Goal: Task Accomplishment & Management: Use online tool/utility

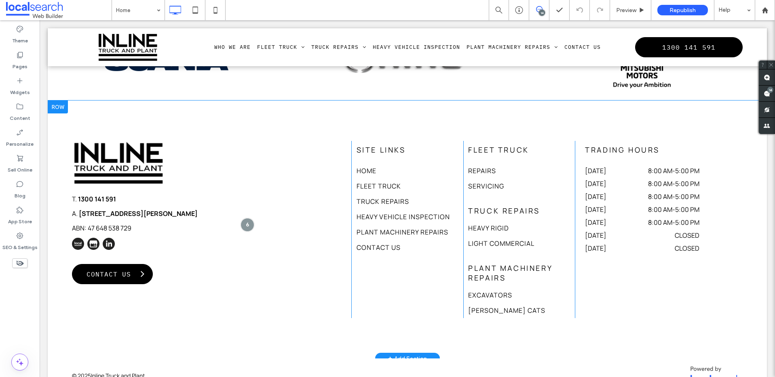
scroll to position [2536, 0]
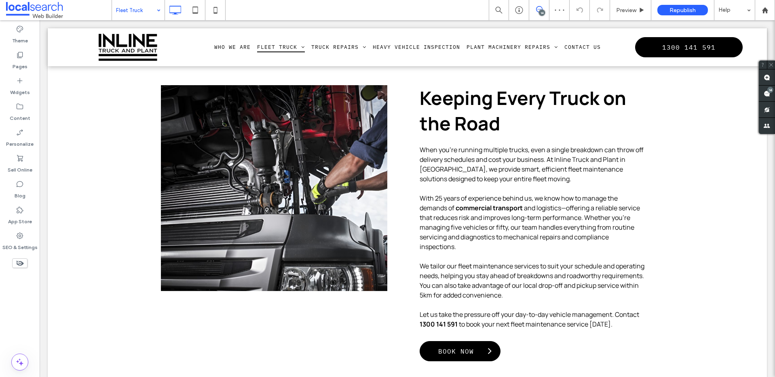
drag, startPoint x: 407, startPoint y: 263, endPoint x: 370, endPoint y: 263, distance: 37.6
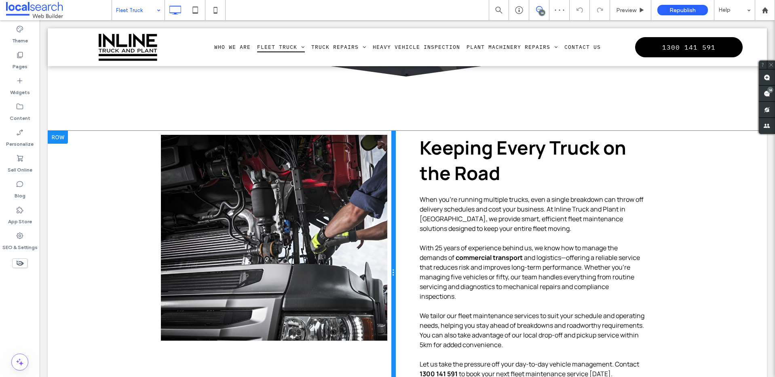
scroll to position [254, 0]
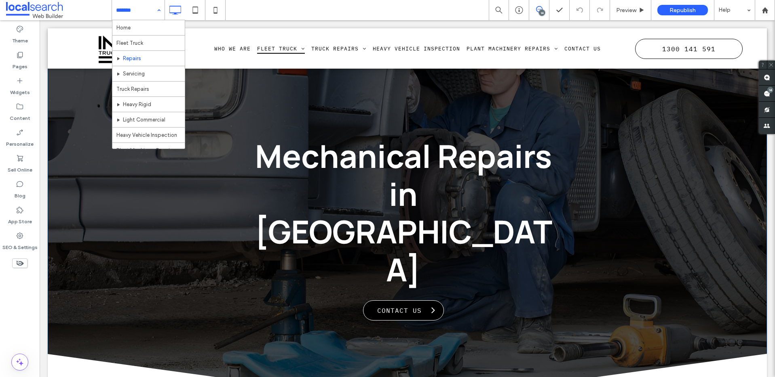
click at [82, 116] on div "Mechanical Repairs in Tuggerah Contact Us Click To Paste Click To Paste Row + A…" at bounding box center [407, 227] width 719 height 398
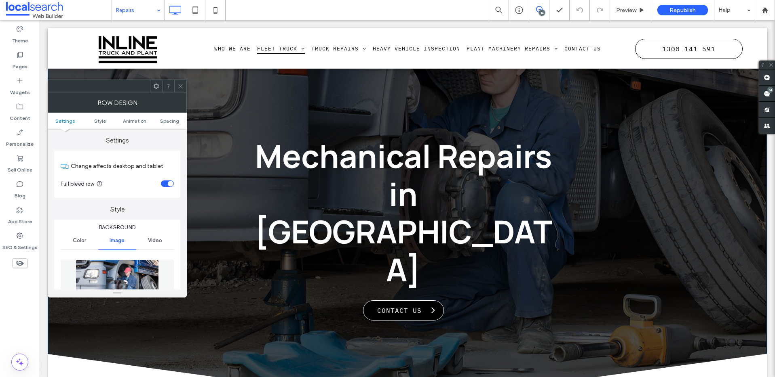
scroll to position [82, 0]
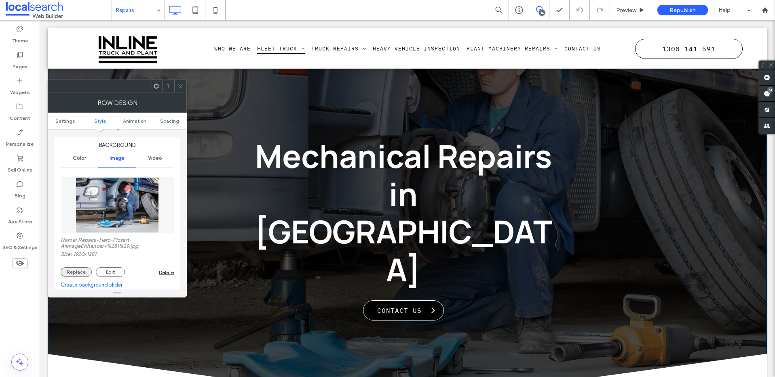
click at [70, 271] on button "Replace" at bounding box center [76, 273] width 31 height 10
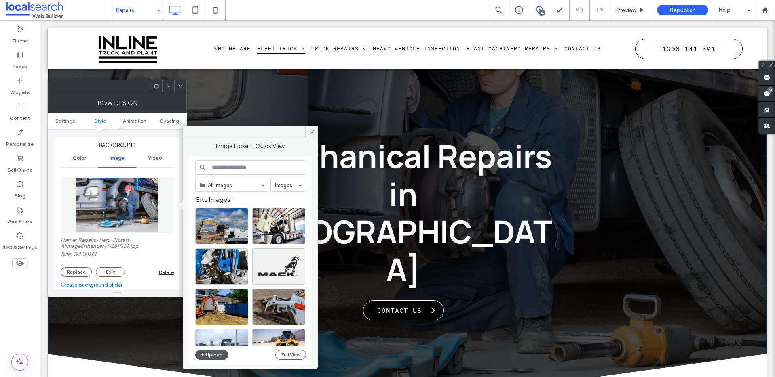
click at [213, 351] on button "Upload" at bounding box center [211, 355] width 33 height 10
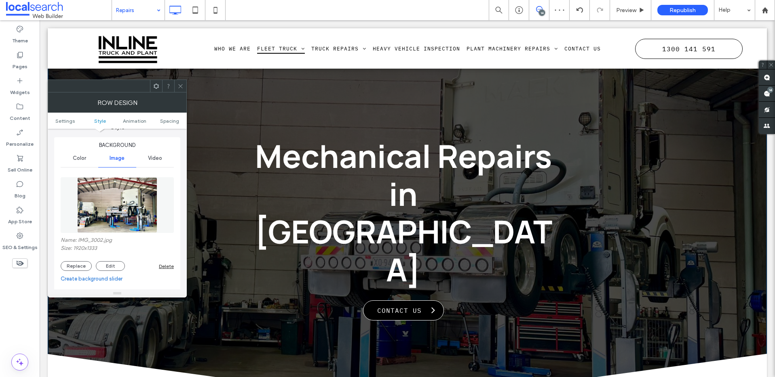
click at [180, 89] on icon at bounding box center [180, 86] width 6 height 6
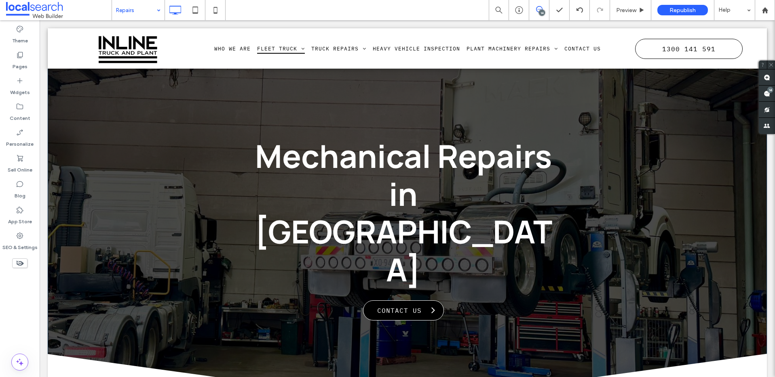
click at [80, 263] on div "Mechanical Repairs in Tuggerah Contact Us Click To Paste Click To Paste Row + A…" at bounding box center [407, 227] width 719 height 398
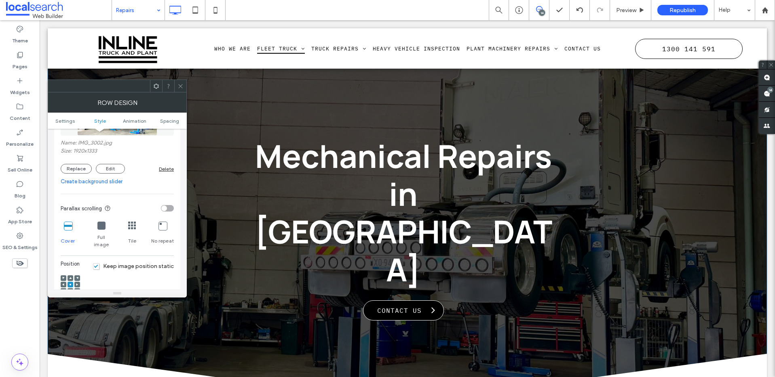
scroll to position [181, 0]
click at [70, 289] on use at bounding box center [70, 290] width 2 height 2
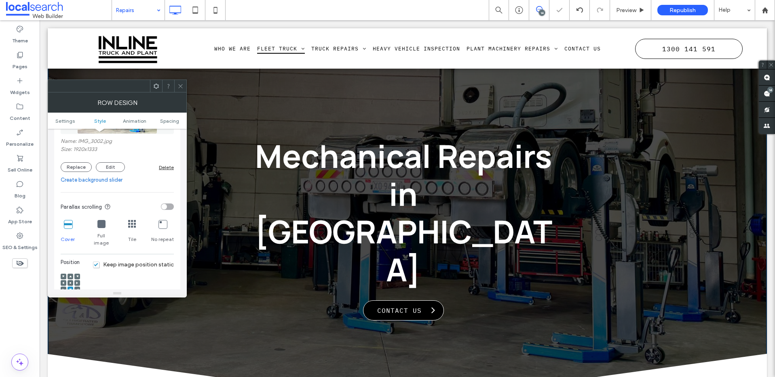
drag, startPoint x: 179, startPoint y: 85, endPoint x: 317, endPoint y: 178, distance: 167.1
click at [179, 85] on icon at bounding box center [180, 86] width 6 height 6
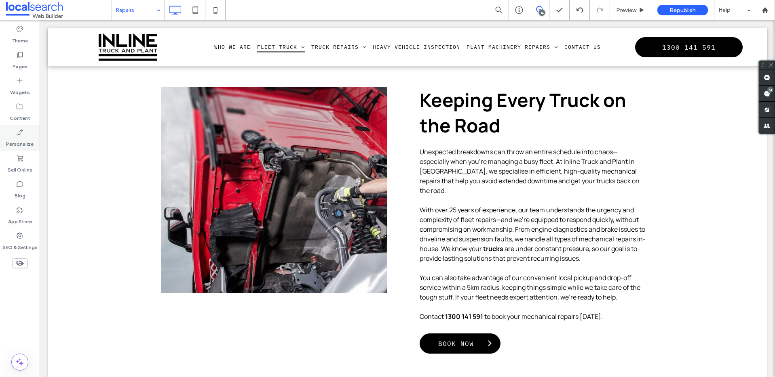
scroll to position [296, 0]
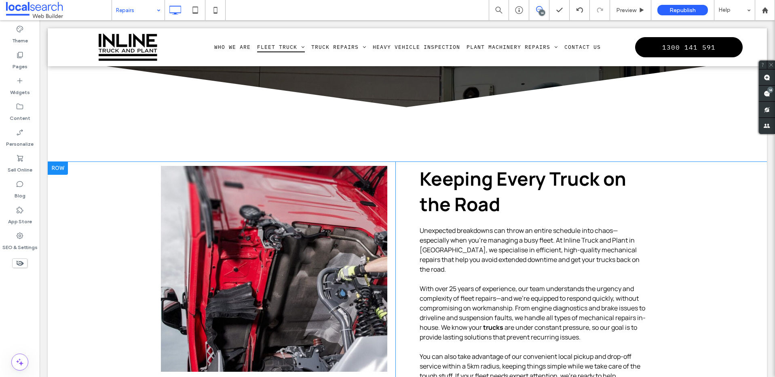
click at [212, 160] on link at bounding box center [274, 269] width 240 height 219
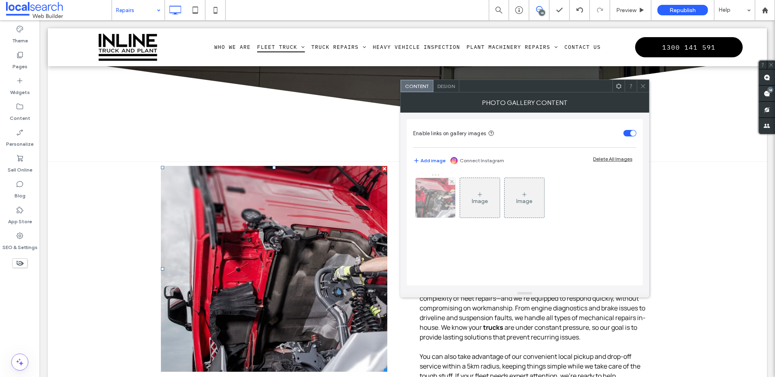
click at [430, 204] on img at bounding box center [435, 198] width 61 height 40
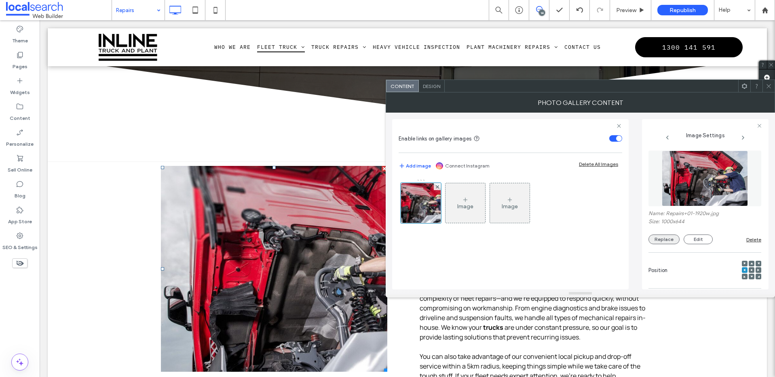
click at [658, 238] on button "Replace" at bounding box center [663, 240] width 31 height 10
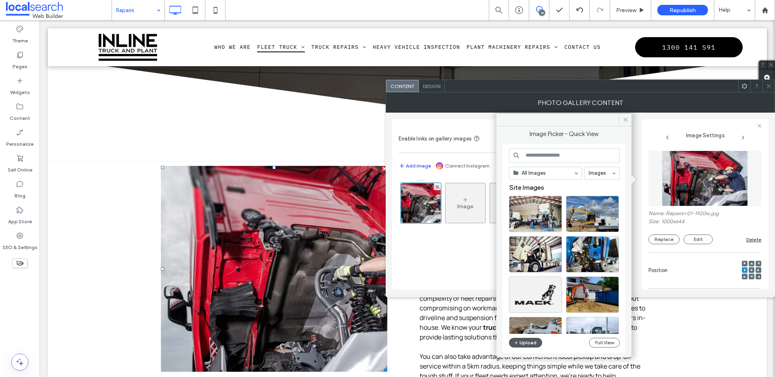
click at [531, 342] on button "Upload" at bounding box center [525, 343] width 33 height 10
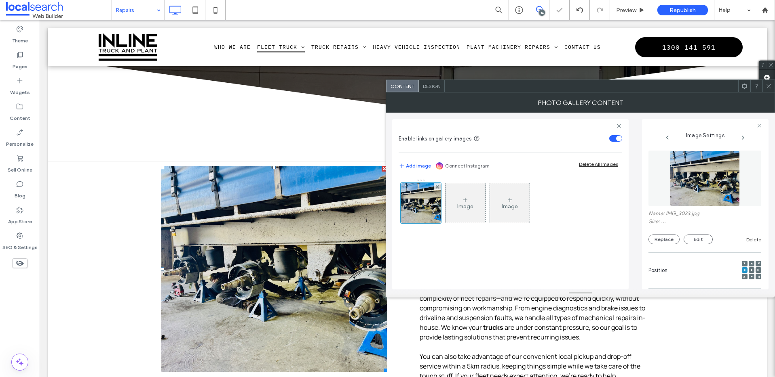
drag, startPoint x: 768, startPoint y: 85, endPoint x: 261, endPoint y: 152, distance: 511.5
click at [768, 85] on icon at bounding box center [768, 86] width 6 height 6
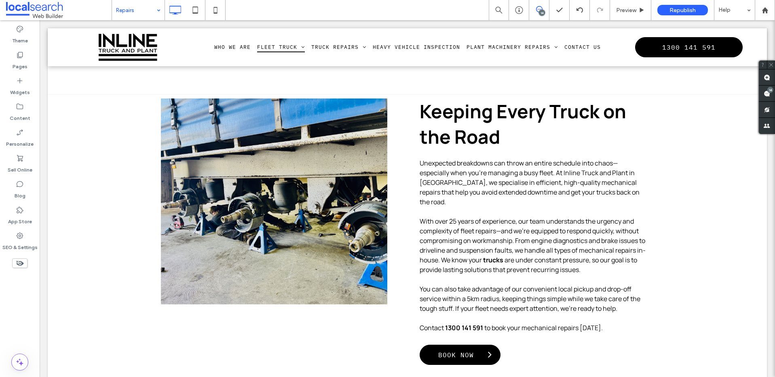
scroll to position [362, 0]
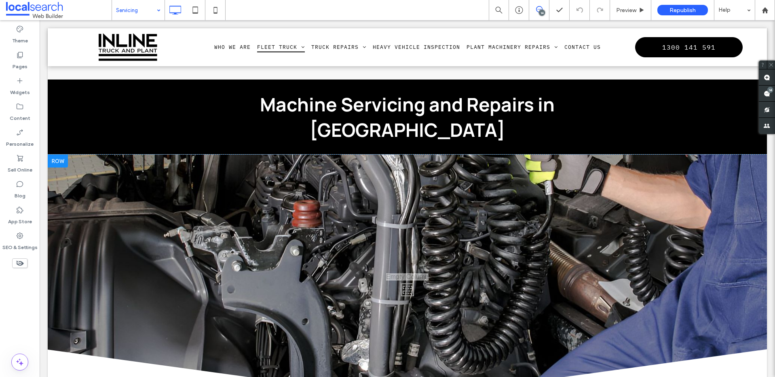
scroll to position [1153, 0]
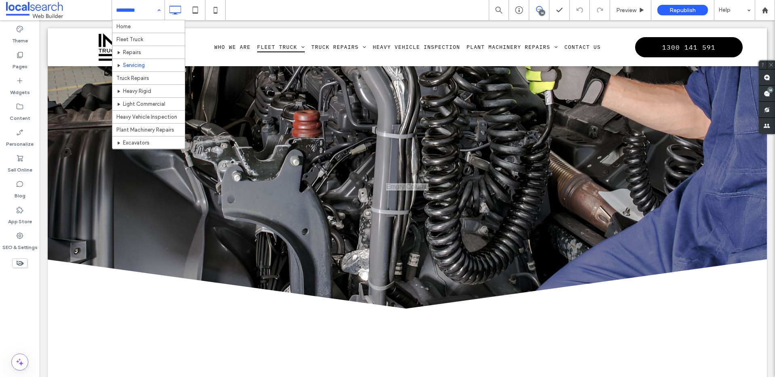
click at [133, 11] on input at bounding box center [136, 10] width 40 height 20
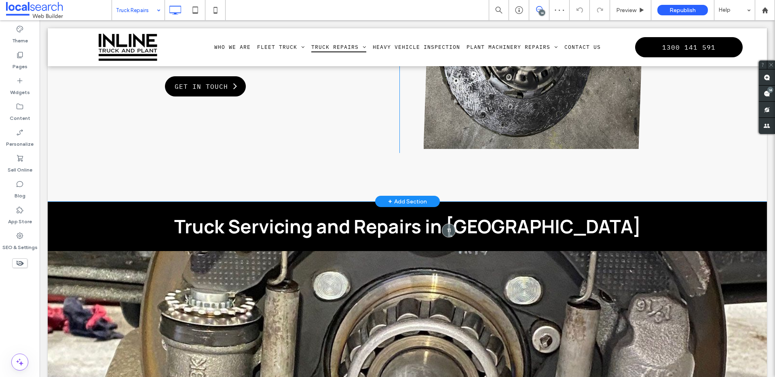
scroll to position [854, 0]
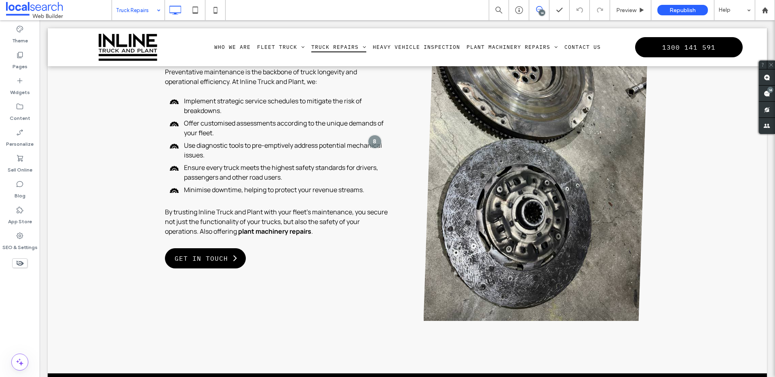
click at [120, 12] on input at bounding box center [136, 10] width 40 height 20
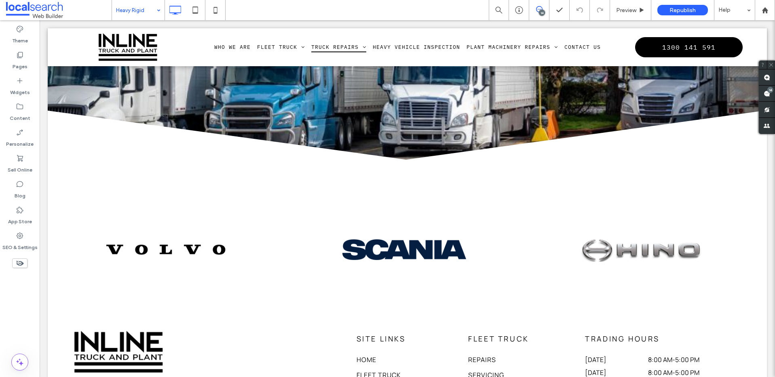
scroll to position [1356, 0]
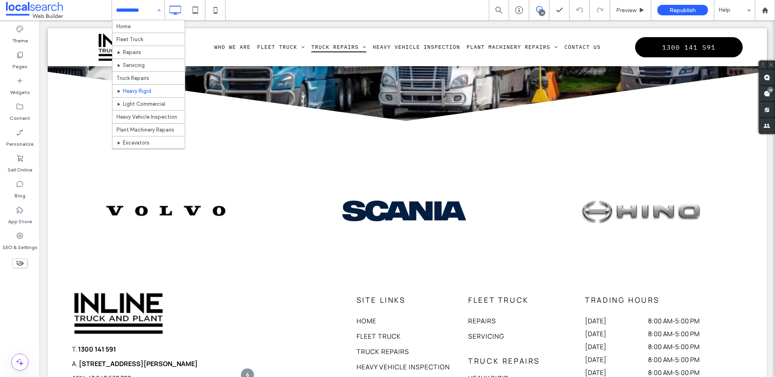
click at [151, 14] on input at bounding box center [136, 10] width 40 height 20
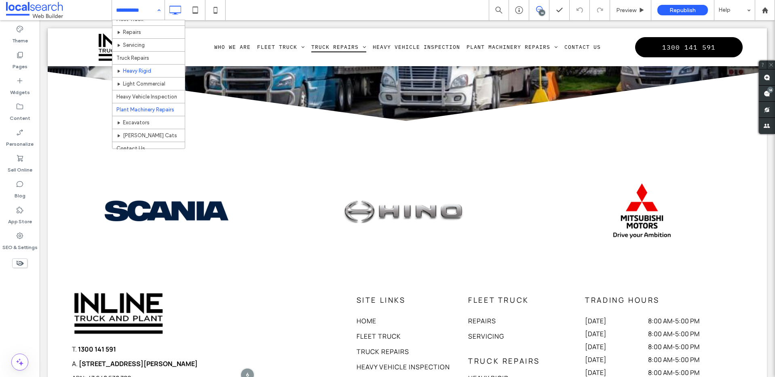
scroll to position [25, 0]
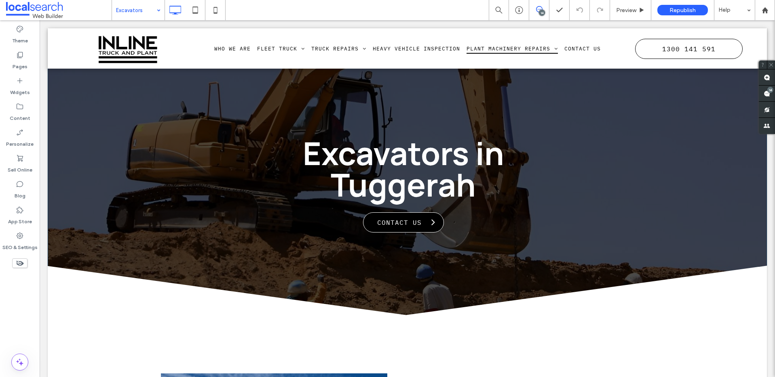
click at [62, 235] on div "Excavators in Tuggerah Contact Us Click To Paste Click To Paste Row + Add Secti…" at bounding box center [407, 183] width 719 height 310
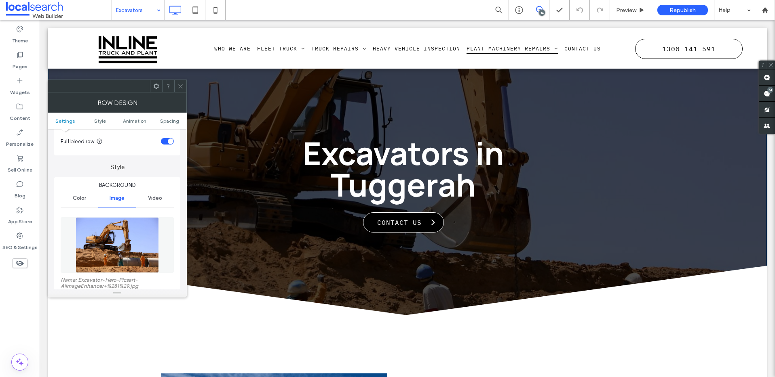
scroll to position [87, 0]
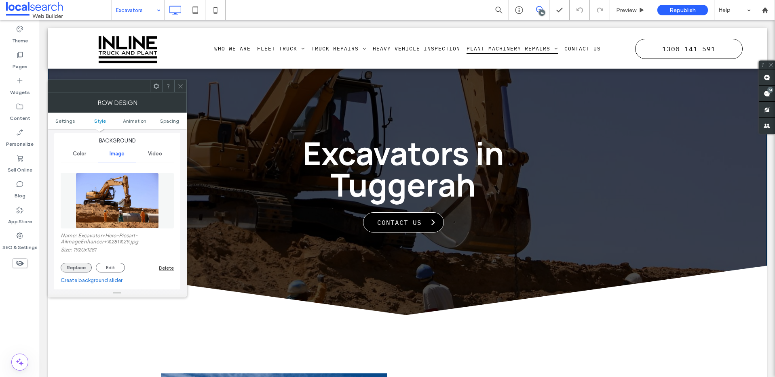
click at [76, 266] on button "Replace" at bounding box center [76, 268] width 31 height 10
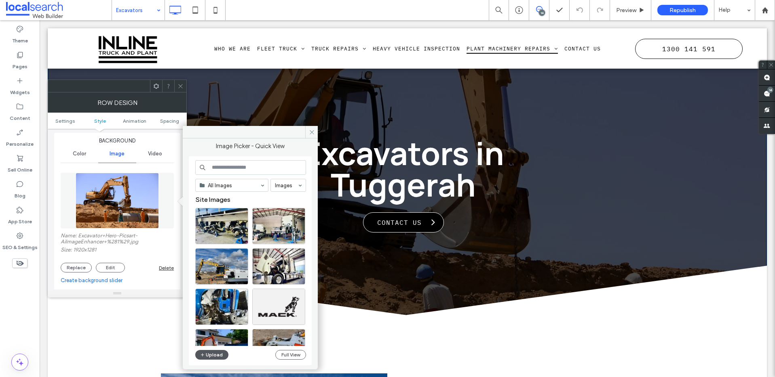
click at [215, 354] on button "Upload" at bounding box center [211, 355] width 33 height 10
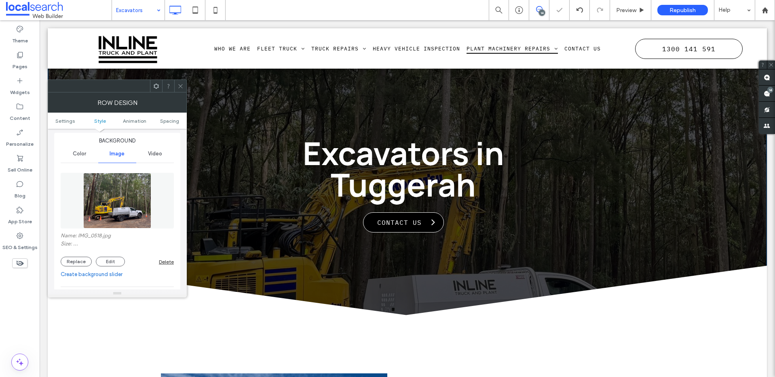
drag, startPoint x: 180, startPoint y: 87, endPoint x: 245, endPoint y: 129, distance: 77.5
click at [180, 87] on icon at bounding box center [180, 86] width 6 height 6
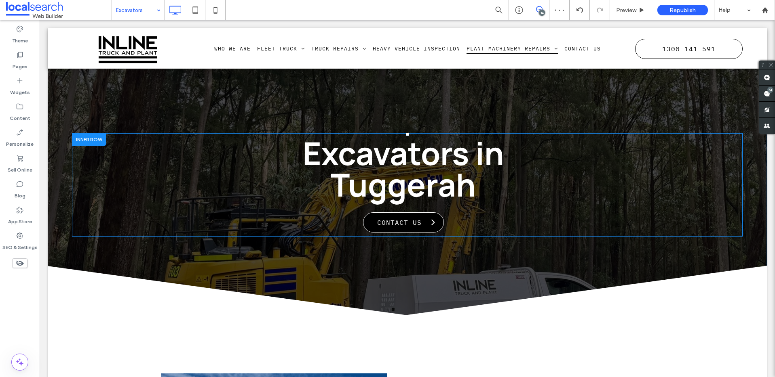
scroll to position [2, 0]
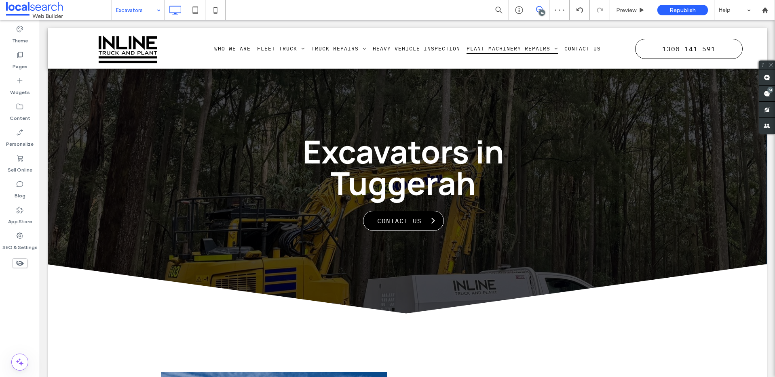
click at [135, 254] on div "Excavators in Tuggerah Contact Us Click To Paste Click To Paste Row + Add Secti…" at bounding box center [407, 182] width 719 height 310
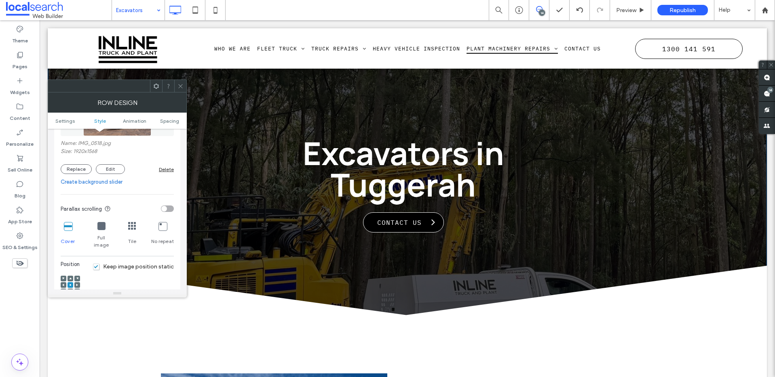
scroll to position [189, 0]
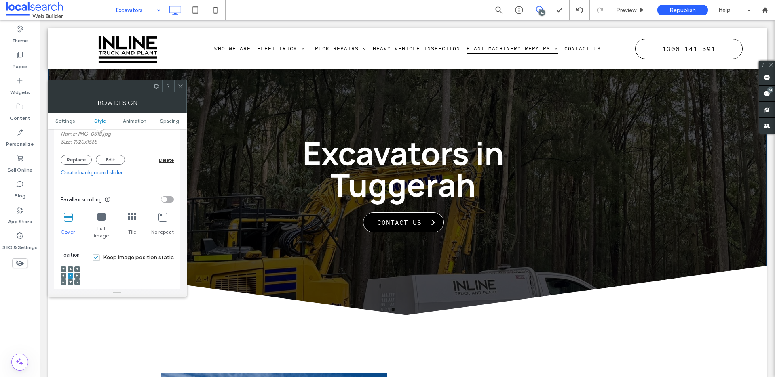
click at [69, 281] on icon at bounding box center [70, 282] width 2 height 2
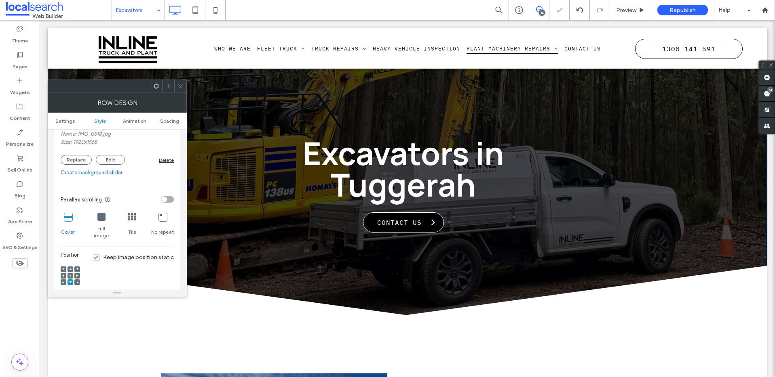
drag, startPoint x: 181, startPoint y: 87, endPoint x: 161, endPoint y: 89, distance: 20.3
click at [181, 87] on icon at bounding box center [180, 86] width 6 height 6
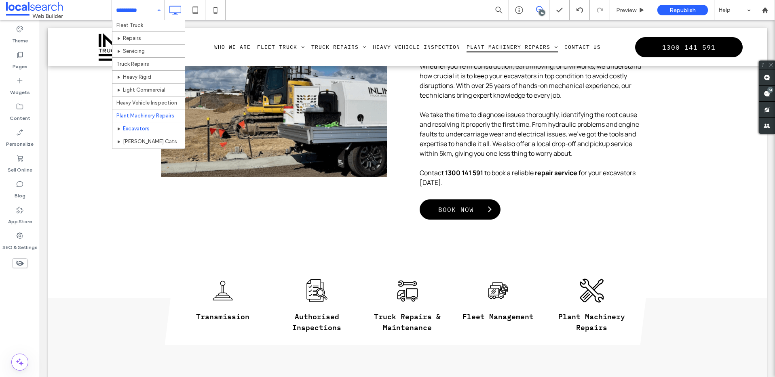
scroll to position [25, 0]
click at [34, 59] on div "Pages" at bounding box center [20, 61] width 40 height 26
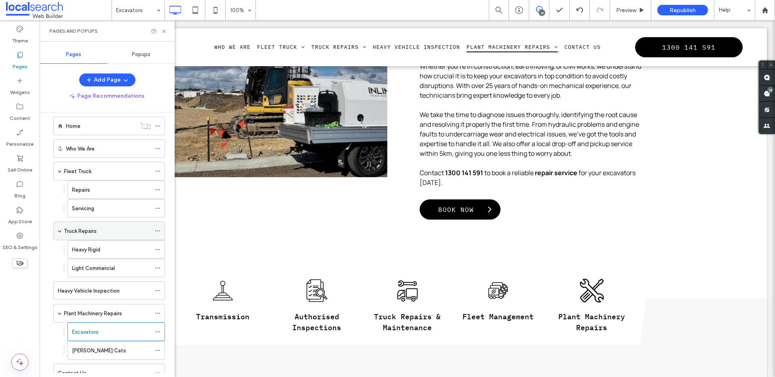
scroll to position [0, 0]
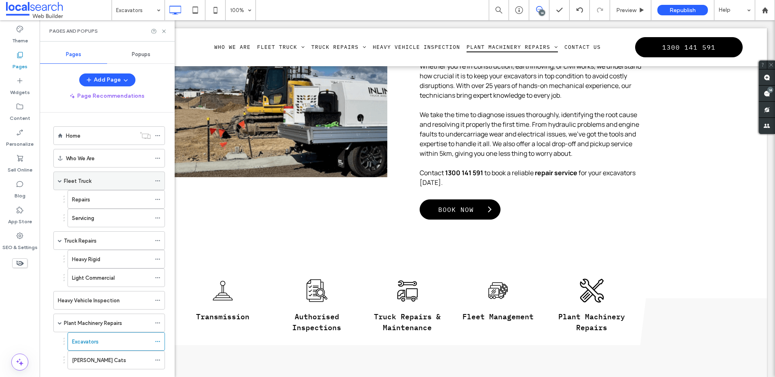
click at [91, 180] on div "Fleet Truck" at bounding box center [107, 181] width 87 height 8
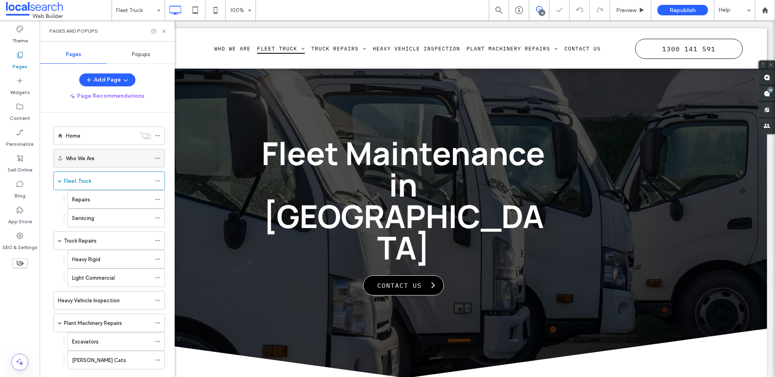
click at [98, 162] on div "Who We Are" at bounding box center [108, 158] width 85 height 8
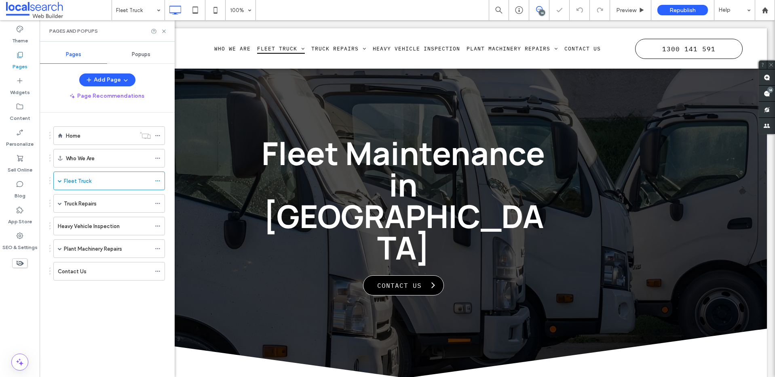
click at [164, 30] on div at bounding box center [387, 188] width 775 height 377
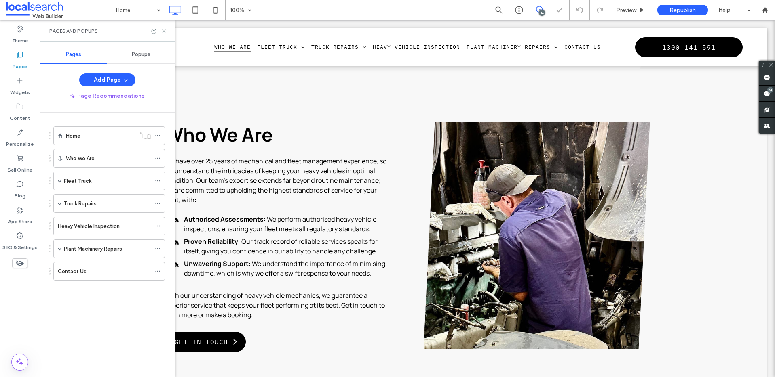
click at [164, 32] on icon at bounding box center [164, 31] width 6 height 6
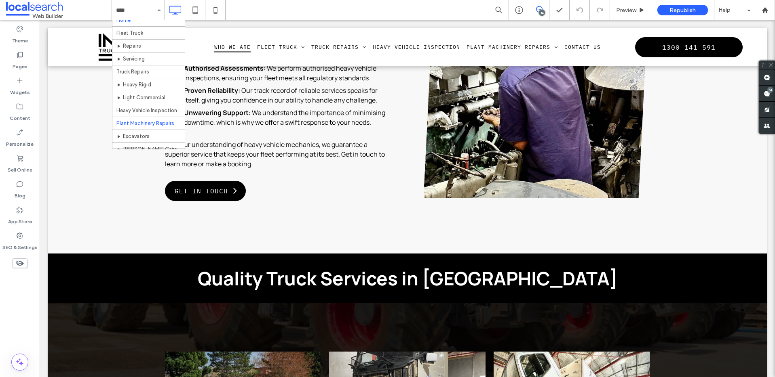
scroll to position [15, 0]
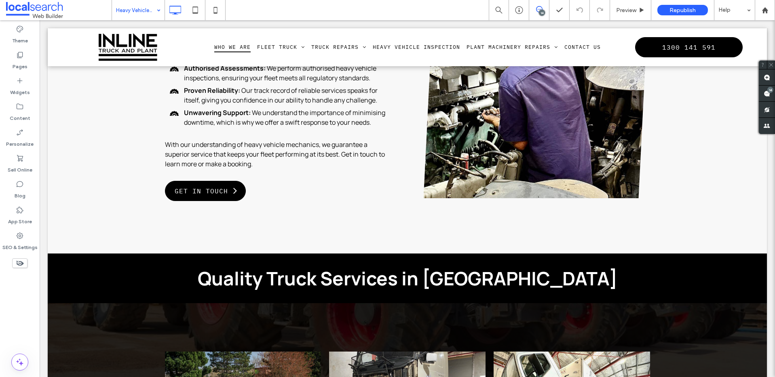
click at [143, 10] on input at bounding box center [136, 10] width 40 height 20
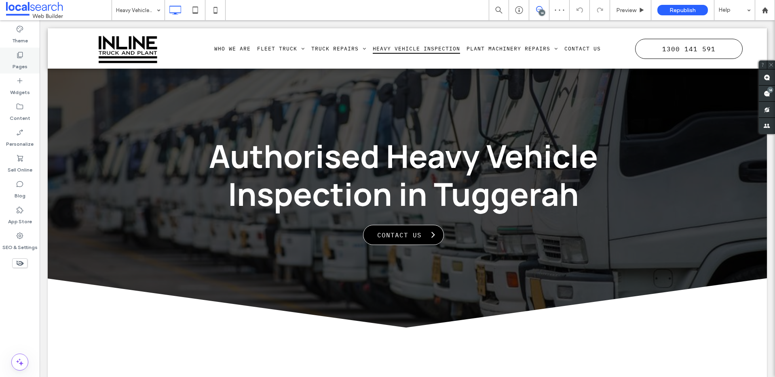
click at [24, 56] on div "Pages" at bounding box center [20, 61] width 40 height 26
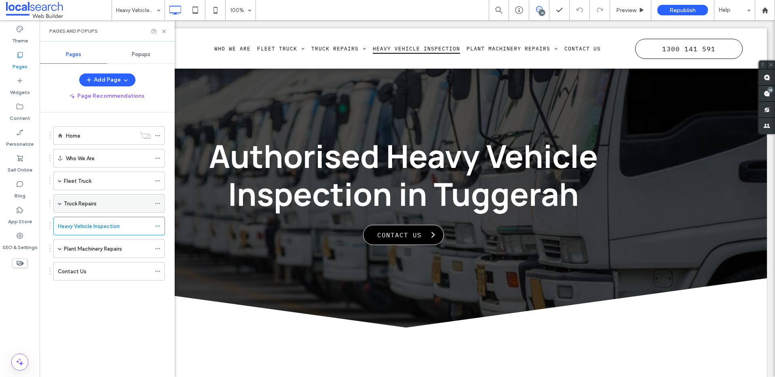
click at [61, 203] on span at bounding box center [60, 204] width 4 height 4
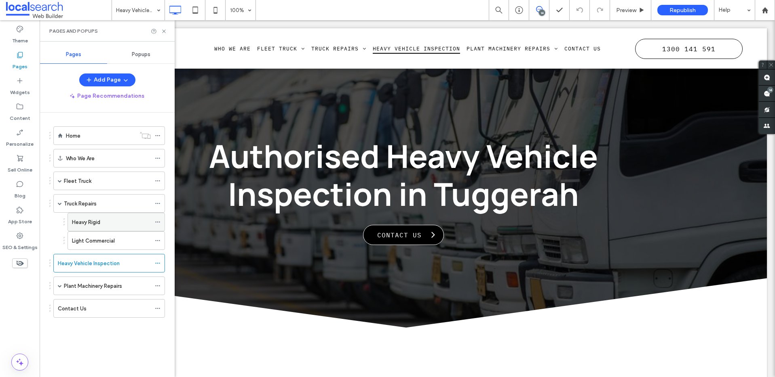
click at [91, 226] on label "Heavy Rigid" at bounding box center [86, 222] width 28 height 14
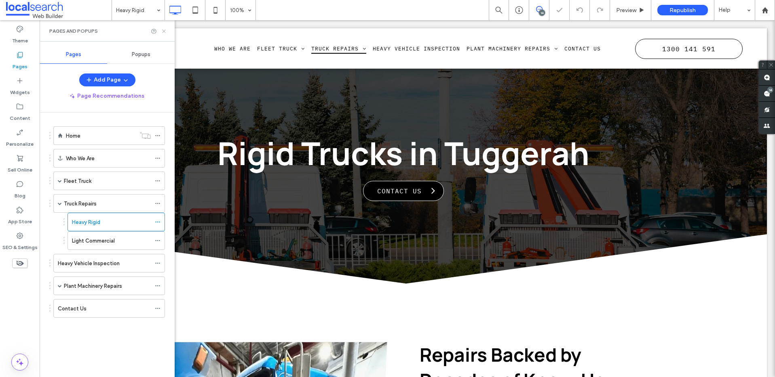
click at [164, 30] on icon at bounding box center [164, 31] width 6 height 6
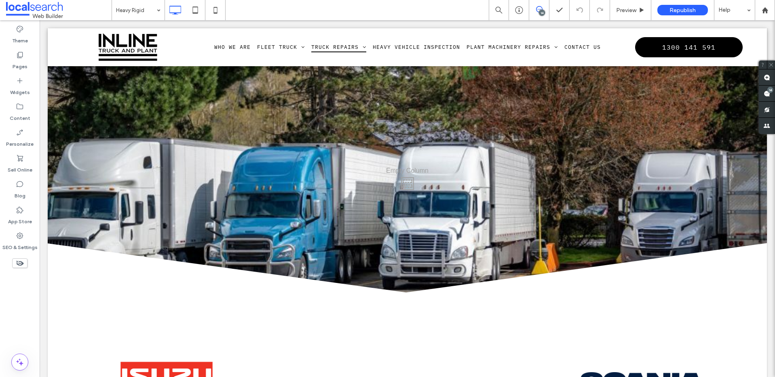
scroll to position [1156, 0]
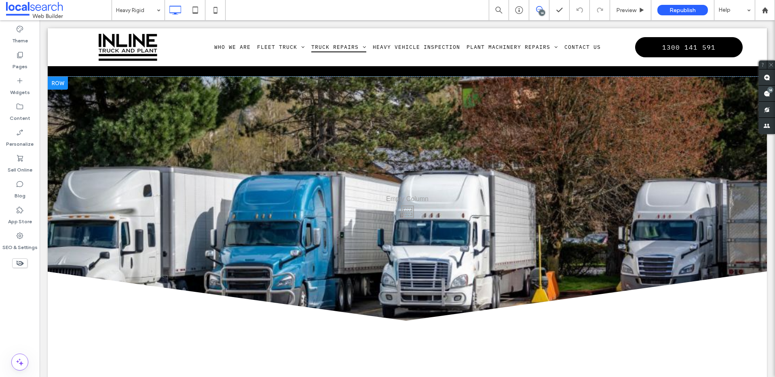
click at [158, 127] on div "Click To Paste" at bounding box center [407, 210] width 719 height 267
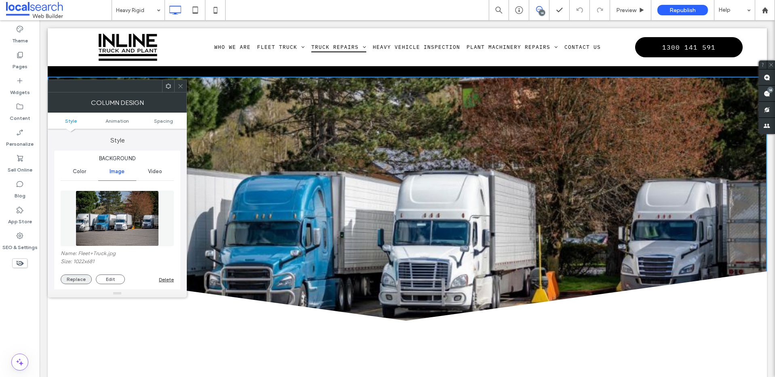
click at [87, 280] on button "Replace" at bounding box center [76, 280] width 31 height 10
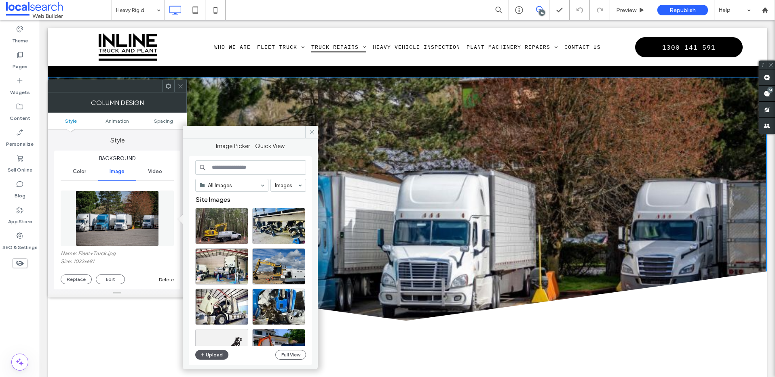
click at [217, 352] on button "Upload" at bounding box center [211, 355] width 33 height 10
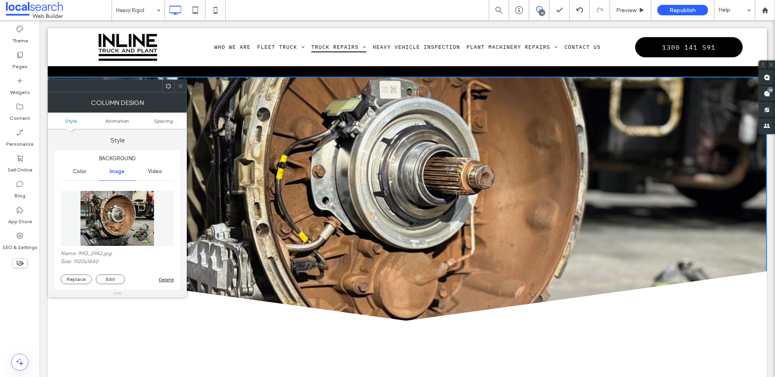
click at [179, 87] on icon at bounding box center [180, 86] width 6 height 6
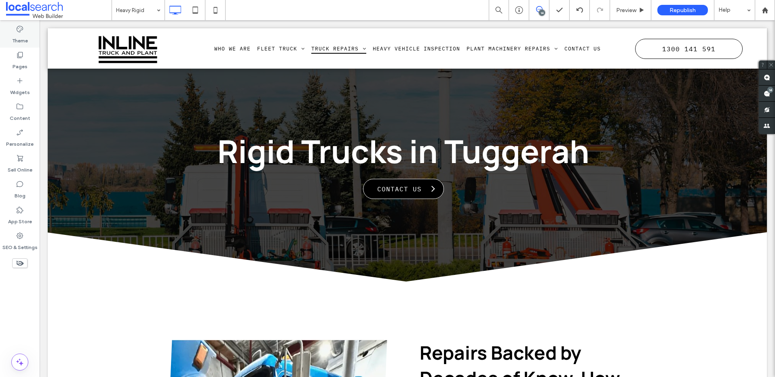
scroll to position [0, 0]
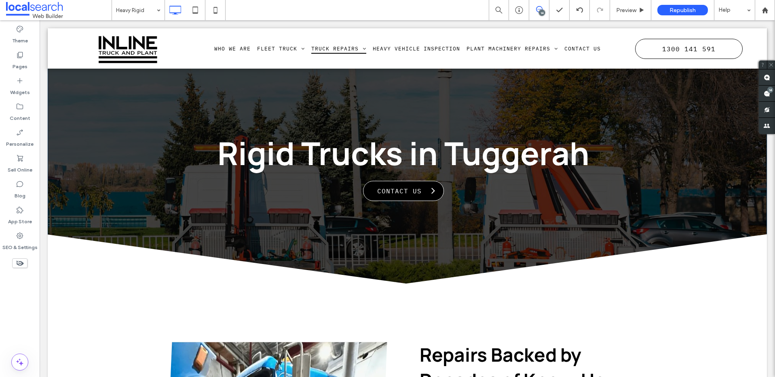
click at [132, 115] on div "Rigid Trucks in Tuggerah Contact Us Click To Paste Click To Paste Row + Add Sec…" at bounding box center [407, 167] width 719 height 278
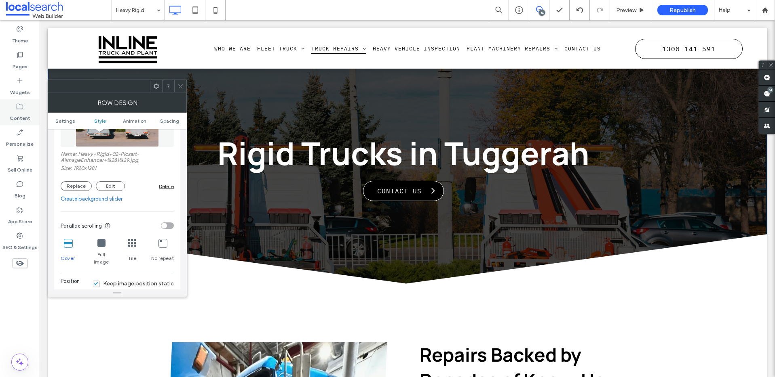
scroll to position [152, 0]
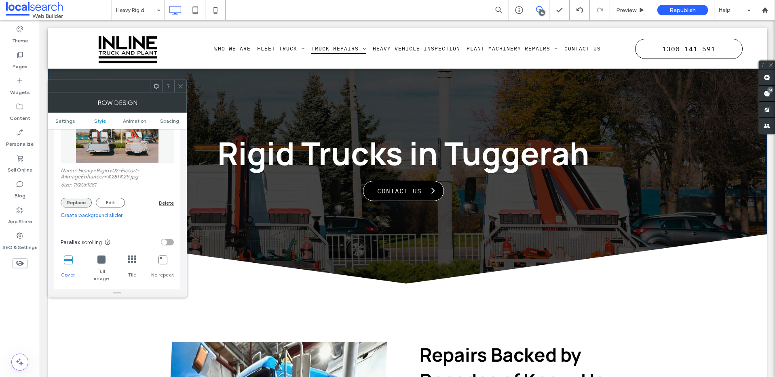
click at [82, 202] on button "Replace" at bounding box center [76, 203] width 31 height 10
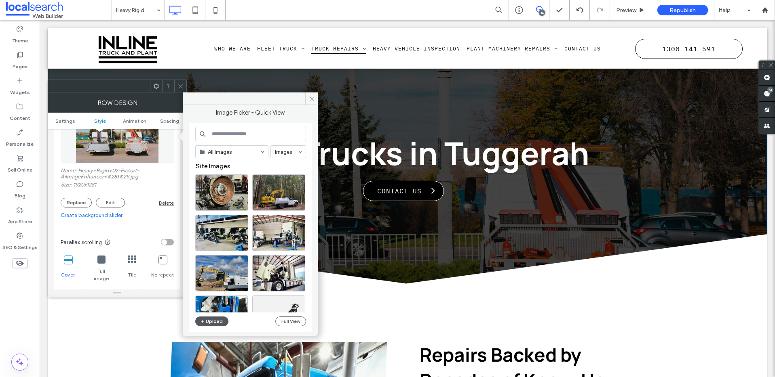
click at [215, 320] on button "Upload" at bounding box center [211, 322] width 33 height 10
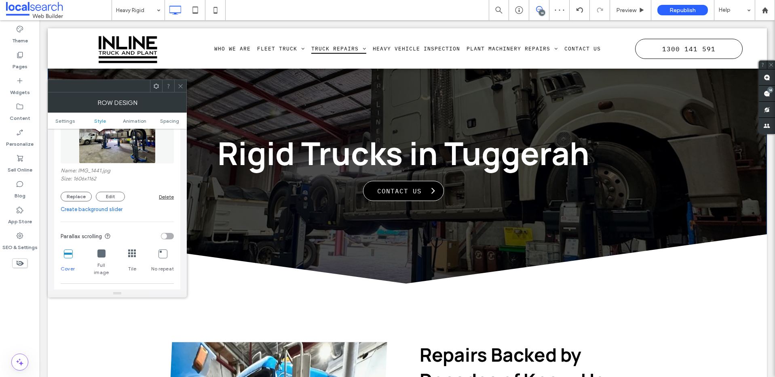
click at [180, 87] on icon at bounding box center [180, 86] width 6 height 6
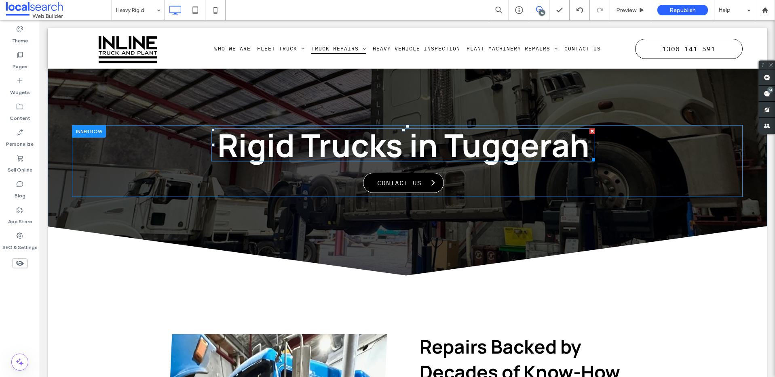
scroll to position [0, 0]
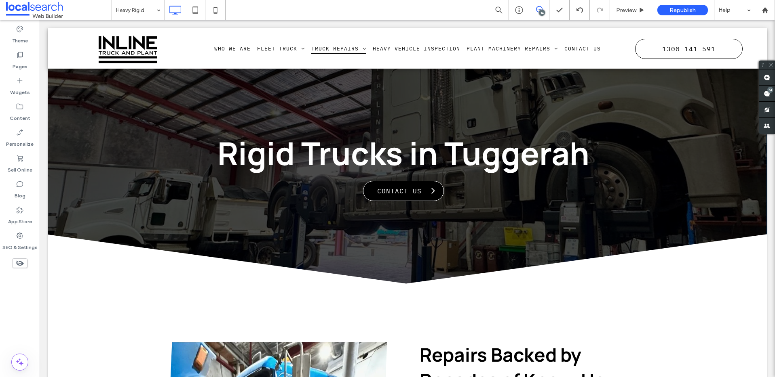
click at [92, 214] on div "Rigid Trucks in Tuggerah Contact Us Click To Paste Click To Paste Row + Add Sec…" at bounding box center [407, 167] width 719 height 278
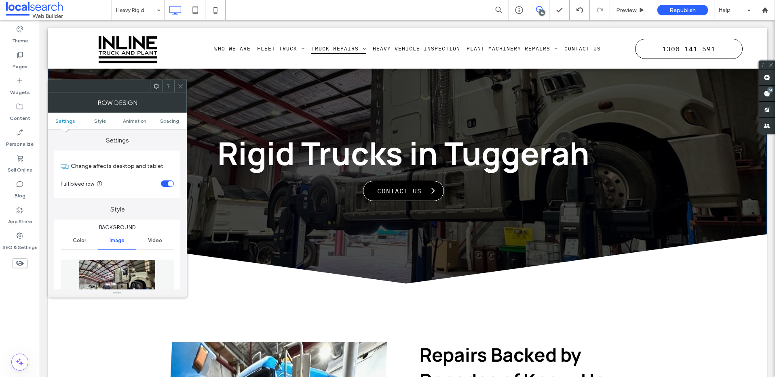
scroll to position [180, 0]
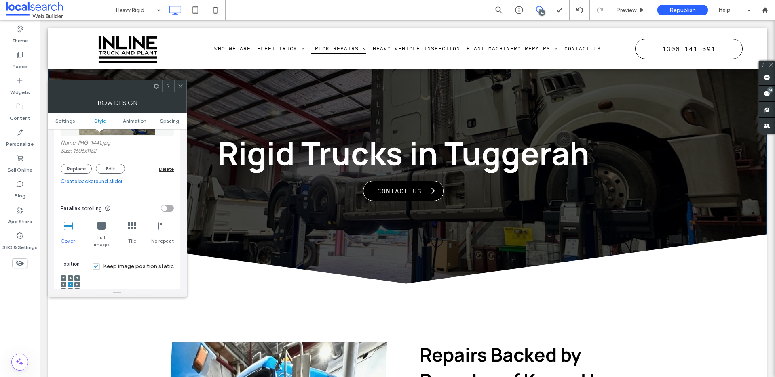
click at [71, 277] on use at bounding box center [70, 278] width 2 height 2
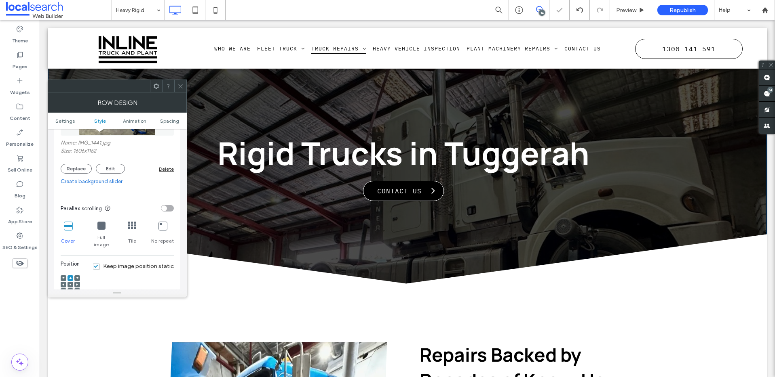
click at [68, 282] on div at bounding box center [70, 285] width 6 height 6
click at [70, 284] on icon at bounding box center [70, 285] width 2 height 2
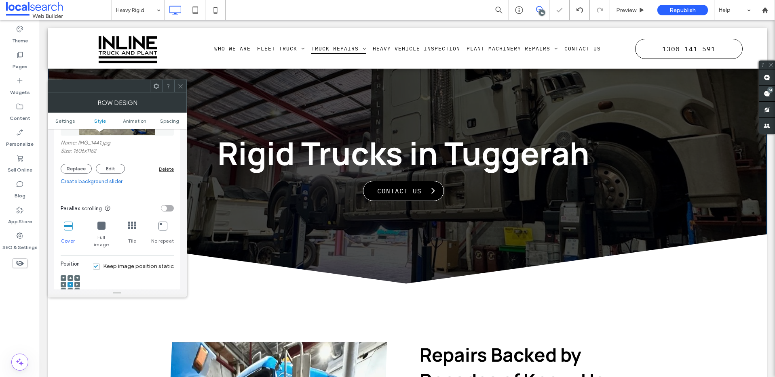
click at [177, 91] on div at bounding box center [180, 86] width 12 height 12
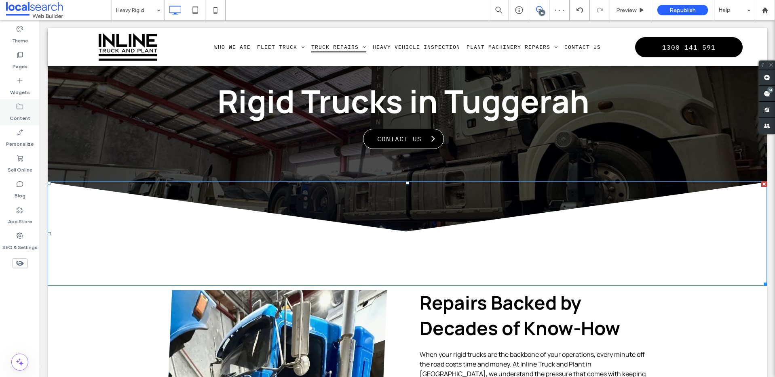
scroll to position [0, 0]
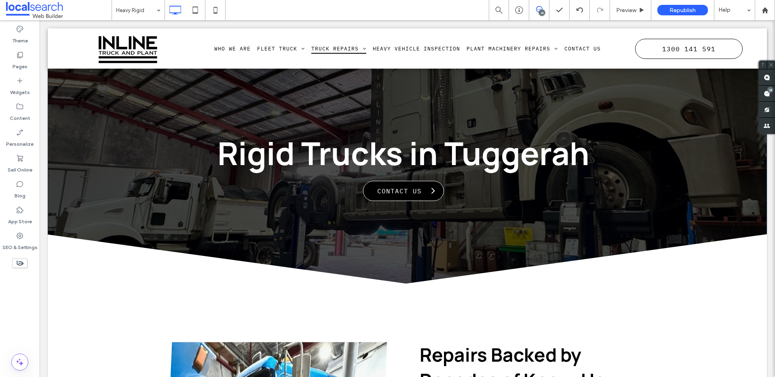
click at [75, 207] on div "Rigid Trucks in Tuggerah Contact Us Click To Paste Click To Paste Row + Add Sec…" at bounding box center [407, 167] width 719 height 278
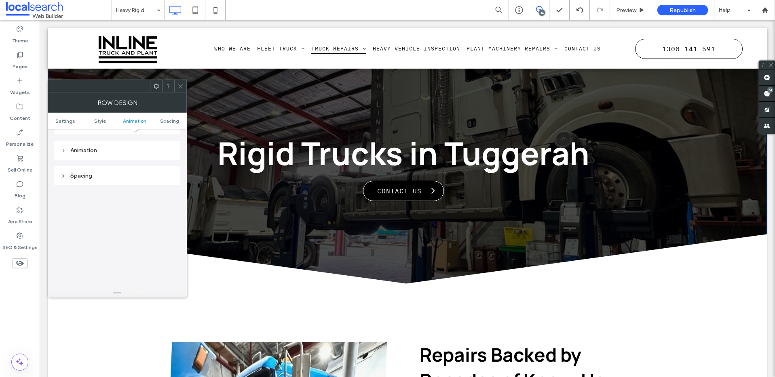
scroll to position [443, 0]
click at [180, 86] on icon at bounding box center [180, 86] width 6 height 6
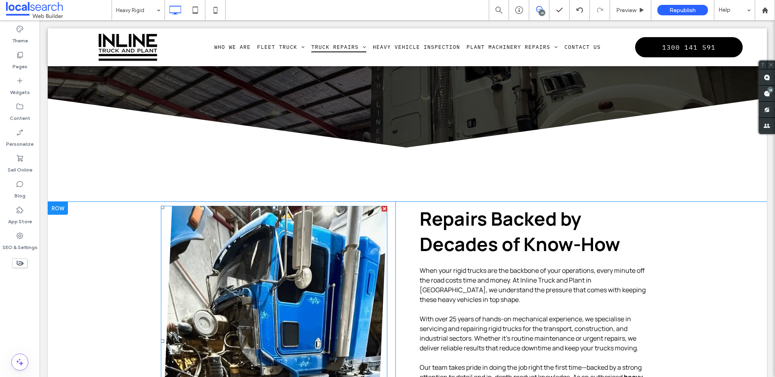
scroll to position [191, 0]
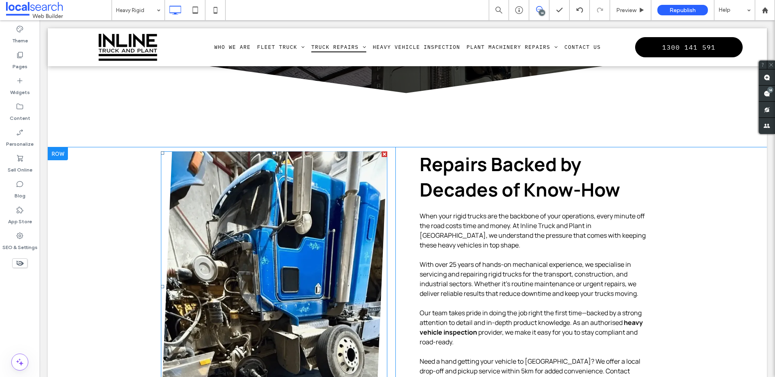
click at [260, 260] on link at bounding box center [274, 286] width 240 height 287
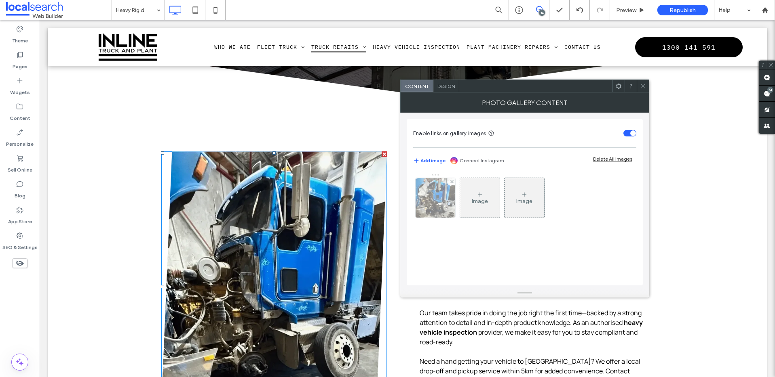
click at [444, 201] on img at bounding box center [434, 198] width 43 height 40
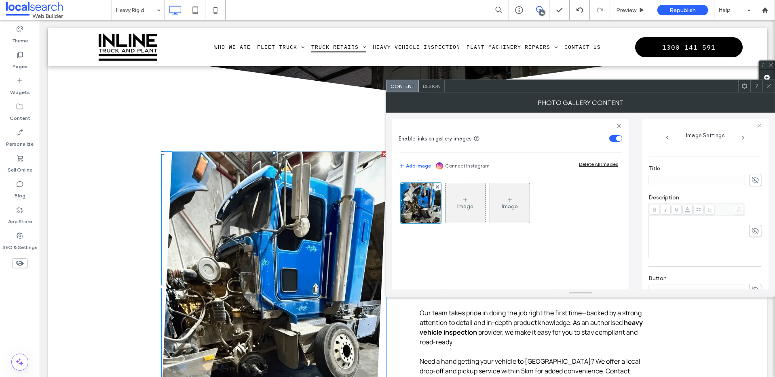
scroll to position [245, 0]
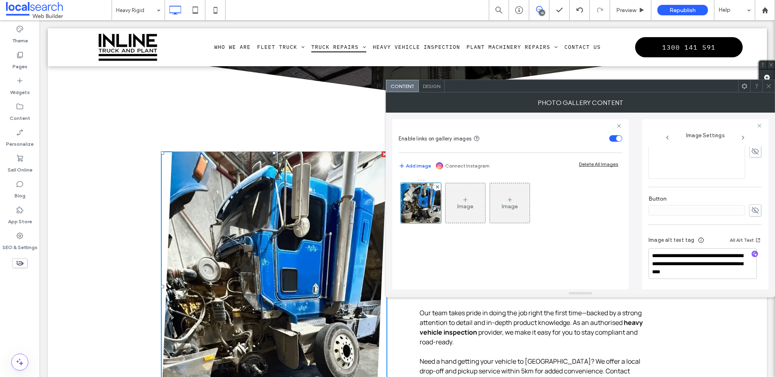
click at [769, 84] on icon at bounding box center [768, 86] width 6 height 6
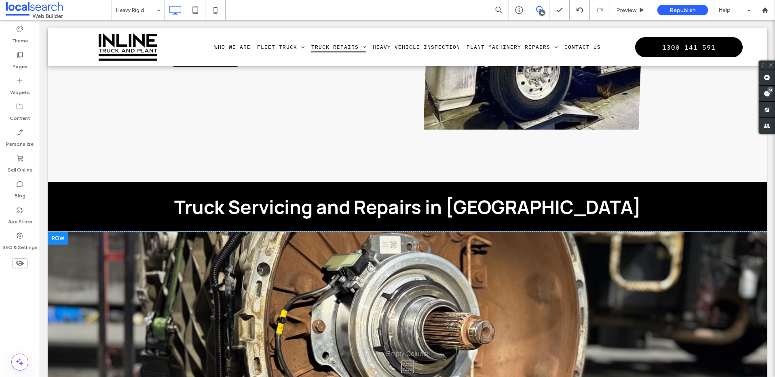
scroll to position [1100, 0]
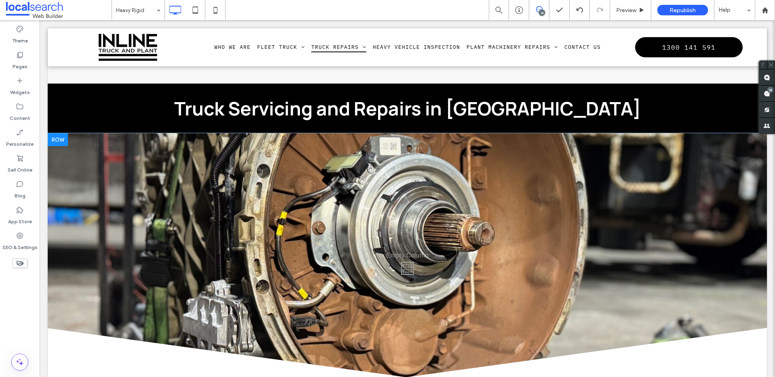
click at [89, 242] on div "Click To Paste" at bounding box center [407, 266] width 719 height 267
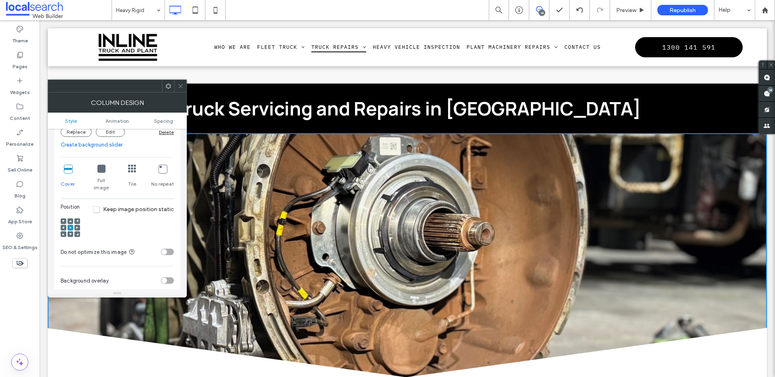
click at [71, 121] on span "Style" at bounding box center [71, 121] width 12 height 6
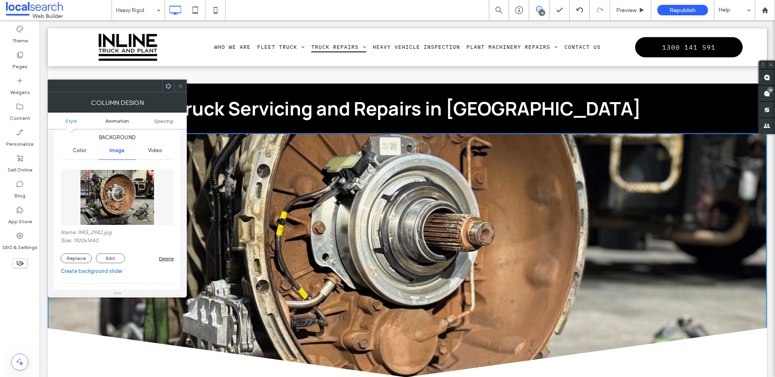
click at [112, 120] on span "Animation" at bounding box center [116, 121] width 23 height 6
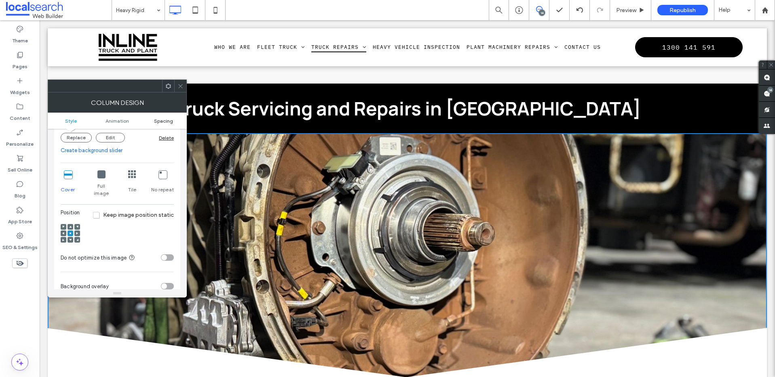
click at [160, 124] on span "Spacing" at bounding box center [163, 121] width 19 height 6
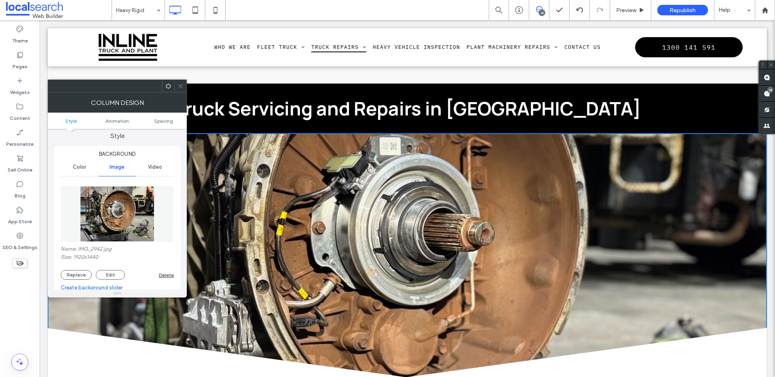
scroll to position [0, 0]
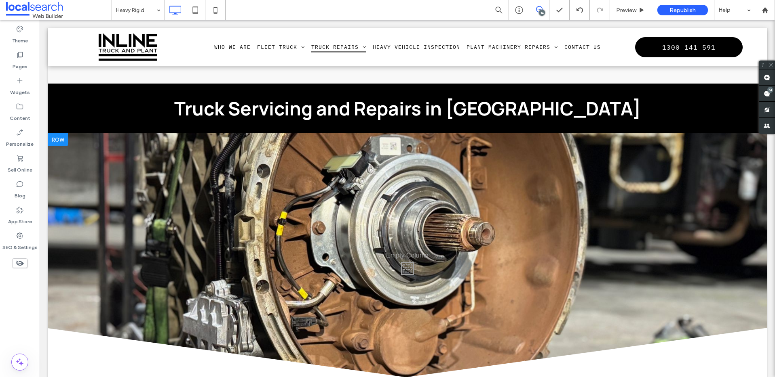
click at [95, 182] on div "Click To Paste" at bounding box center [407, 266] width 719 height 267
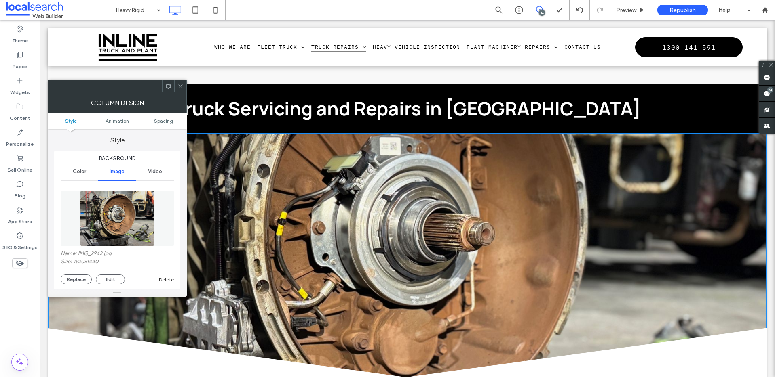
click at [139, 171] on div "Video" at bounding box center [155, 172] width 38 height 18
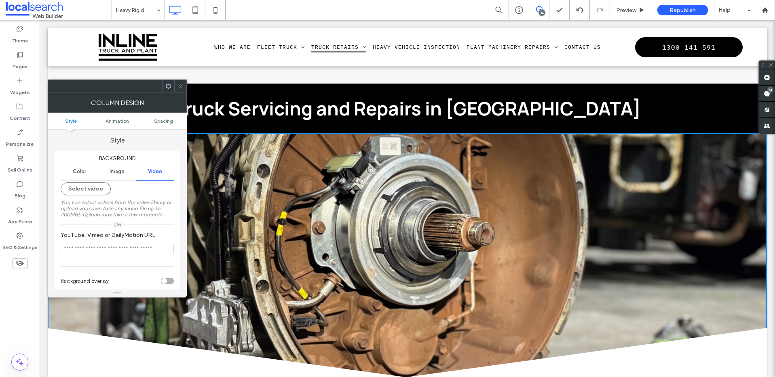
click at [114, 171] on span "Image" at bounding box center [117, 172] width 15 height 6
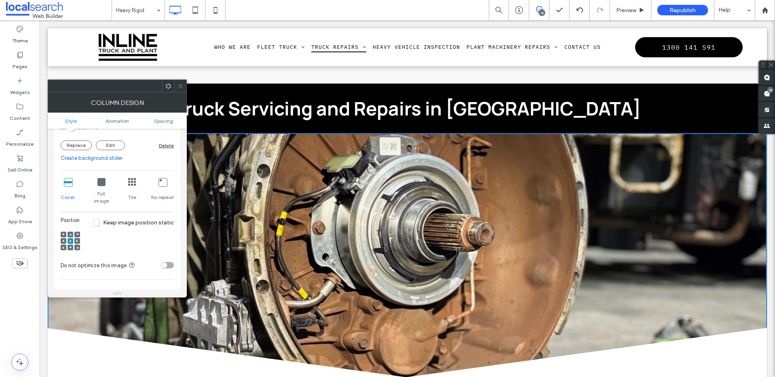
scroll to position [83, 0]
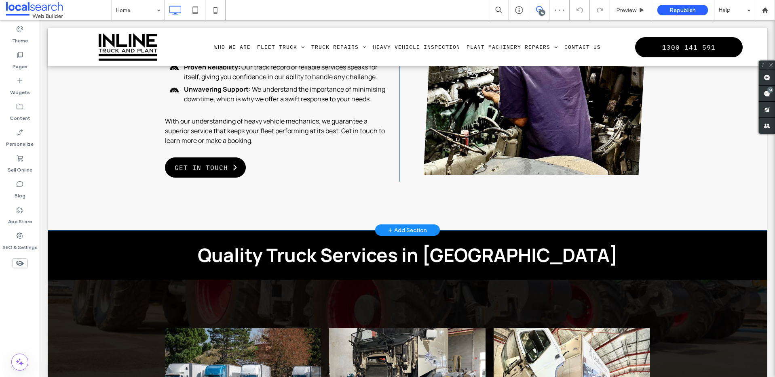
scroll to position [1347, 0]
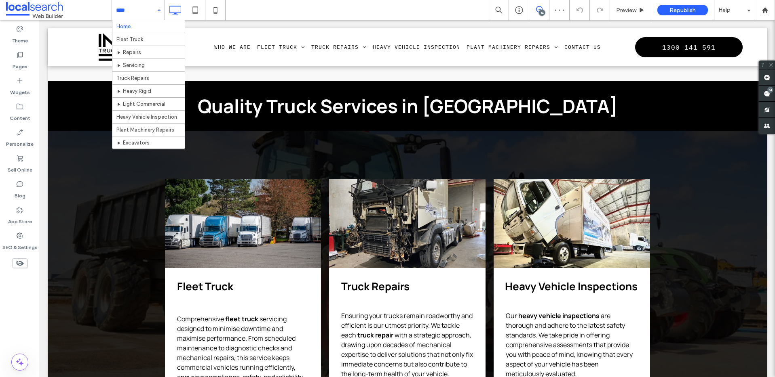
click at [133, 3] on input at bounding box center [136, 10] width 40 height 20
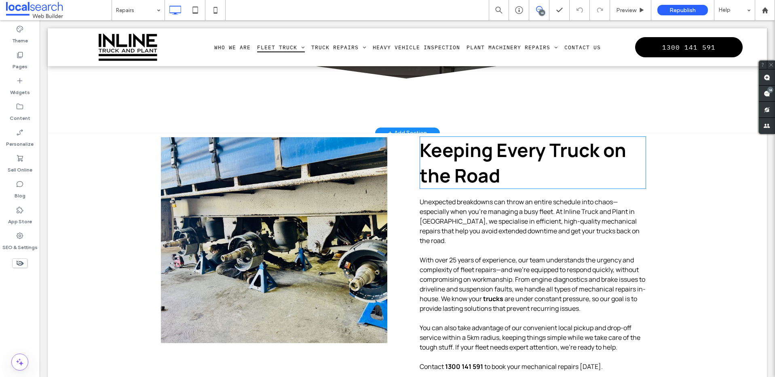
scroll to position [274, 0]
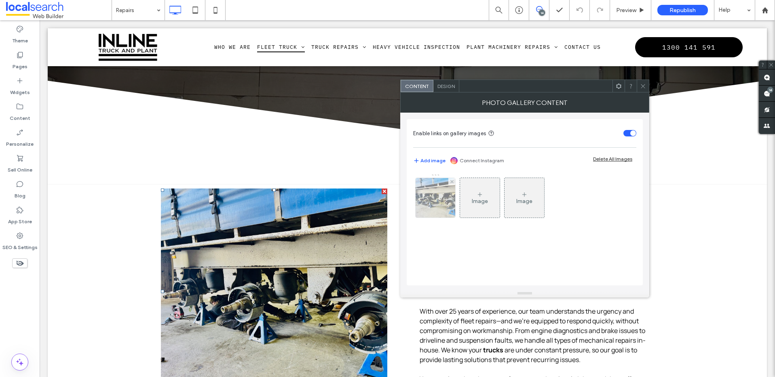
click at [426, 198] on img at bounding box center [435, 198] width 50 height 40
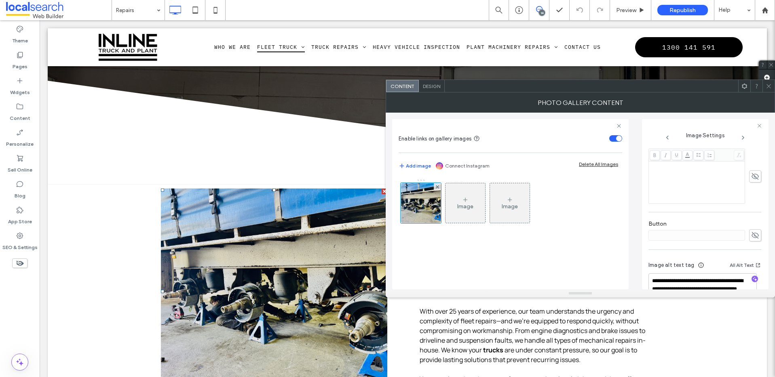
scroll to position [239, 0]
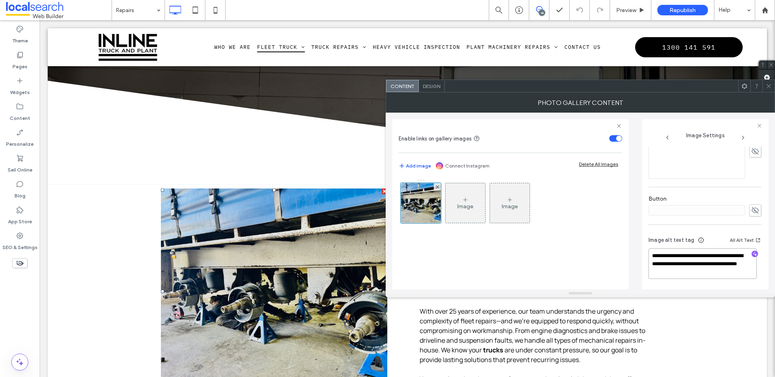
click at [712, 269] on textarea "**********" at bounding box center [702, 264] width 108 height 31
drag, startPoint x: 666, startPoint y: 254, endPoint x: 655, endPoint y: 253, distance: 11.3
click at [666, 254] on textarea "**********" at bounding box center [702, 264] width 108 height 31
drag, startPoint x: 665, startPoint y: 255, endPoint x: 677, endPoint y: 262, distance: 14.1
click at [676, 262] on textarea "**********" at bounding box center [702, 264] width 108 height 31
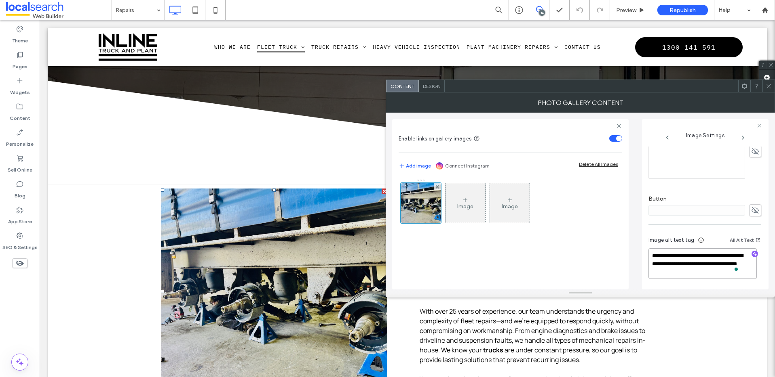
click at [677, 262] on textarea "**********" at bounding box center [702, 264] width 108 height 31
drag, startPoint x: 677, startPoint y: 262, endPoint x: 774, endPoint y: 239, distance: 100.1
click at [711, 255] on textarea "**********" at bounding box center [702, 264] width 108 height 31
click at [723, 254] on textarea "**********" at bounding box center [702, 264] width 108 height 31
click at [691, 266] on textarea "**********" at bounding box center [702, 264] width 108 height 31
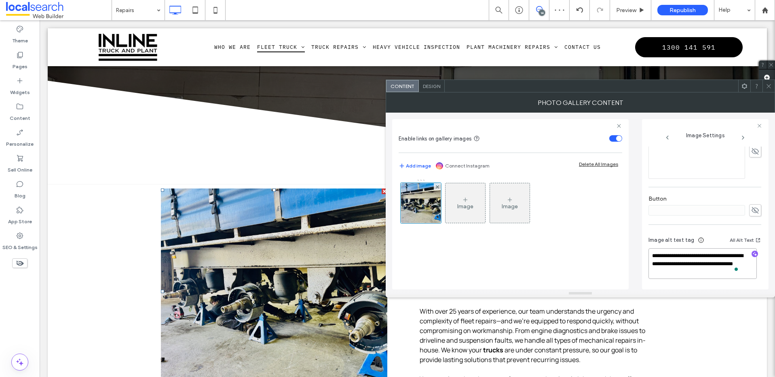
drag, startPoint x: 664, startPoint y: 257, endPoint x: 670, endPoint y: 257, distance: 6.1
click at [664, 257] on textarea "**********" at bounding box center [702, 264] width 108 height 31
click at [690, 257] on textarea "**********" at bounding box center [702, 264] width 108 height 31
click at [708, 258] on textarea "**********" at bounding box center [702, 264] width 108 height 31
click at [725, 255] on textarea "**********" at bounding box center [702, 264] width 108 height 31
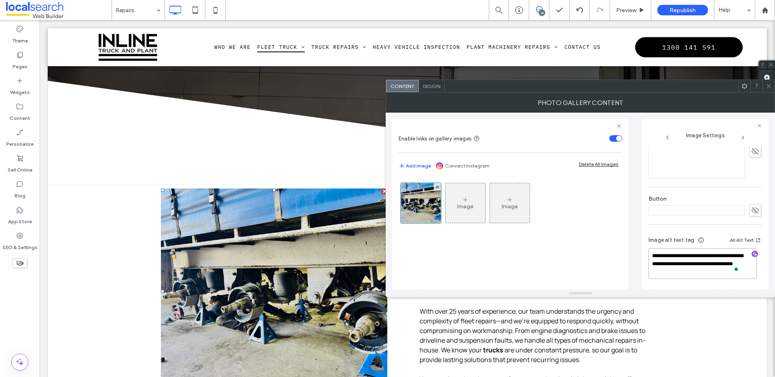
click at [737, 254] on textarea "**********" at bounding box center [702, 264] width 108 height 31
click at [680, 257] on textarea "**********" at bounding box center [702, 264] width 108 height 31
click at [710, 253] on textarea "**********" at bounding box center [702, 264] width 108 height 31
click at [718, 255] on textarea "**********" at bounding box center [702, 264] width 108 height 31
click at [725, 256] on textarea "**********" at bounding box center [702, 264] width 108 height 31
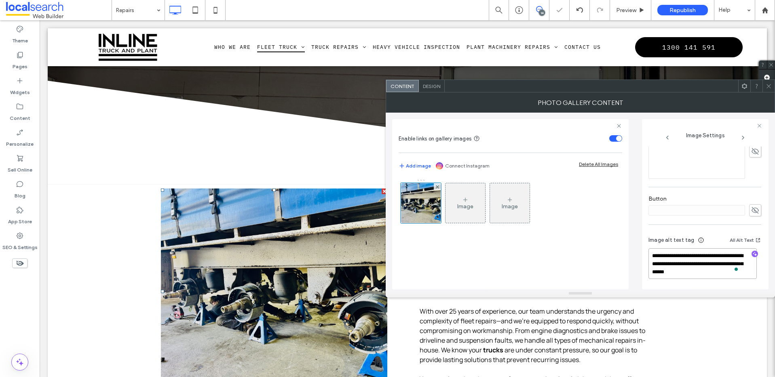
type textarea "**********"
click at [772, 86] on div at bounding box center [768, 86] width 12 height 12
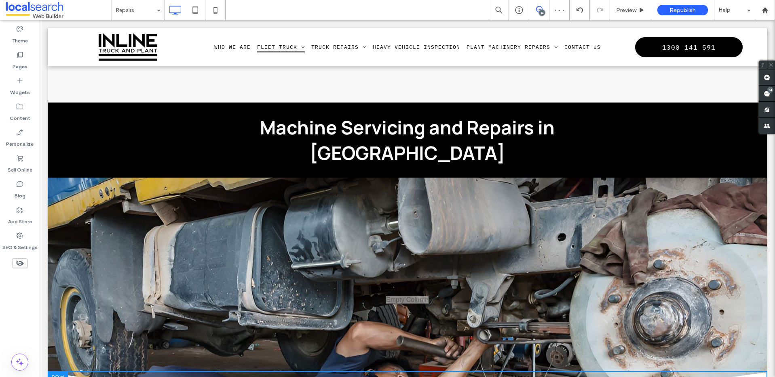
scroll to position [1304, 0]
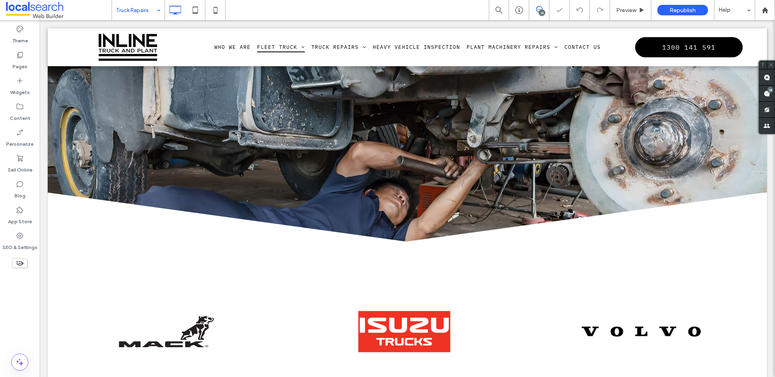
click at [138, 11] on input at bounding box center [136, 10] width 40 height 20
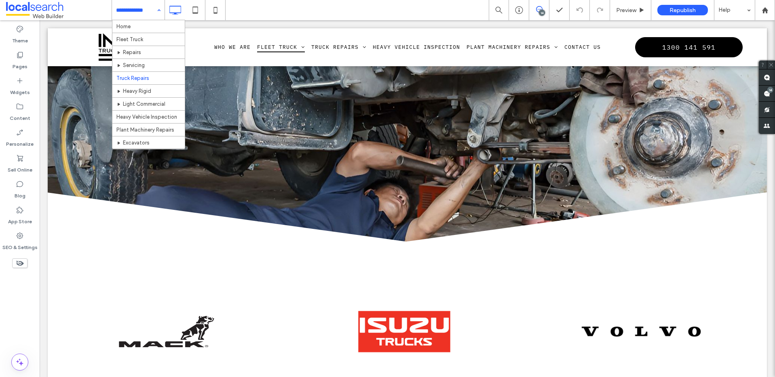
click at [158, 11] on div "Home Fleet Truck Repairs Servicing Truck Repairs Heavy Rigid Light Commercial H…" at bounding box center [138, 10] width 53 height 20
click at [771, 93] on span at bounding box center [767, 94] width 16 height 16
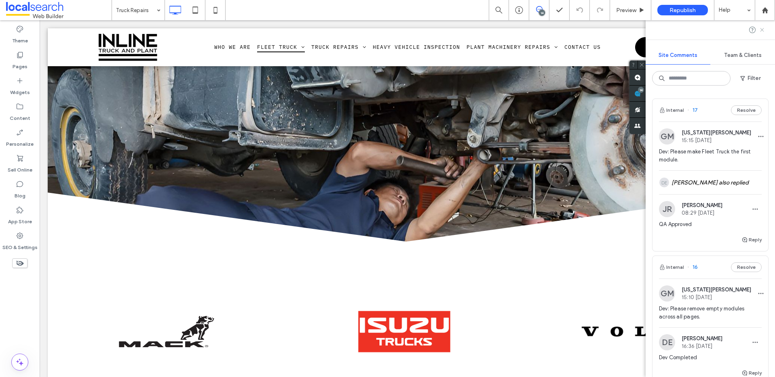
click at [760, 31] on use at bounding box center [762, 30] width 4 height 4
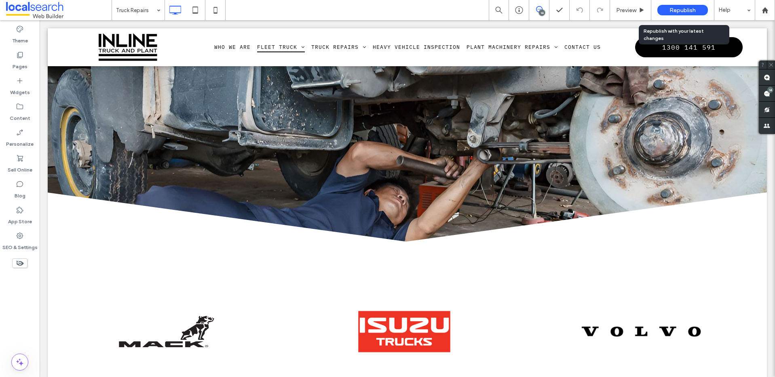
click at [691, 12] on span "Republish" at bounding box center [682, 10] width 26 height 7
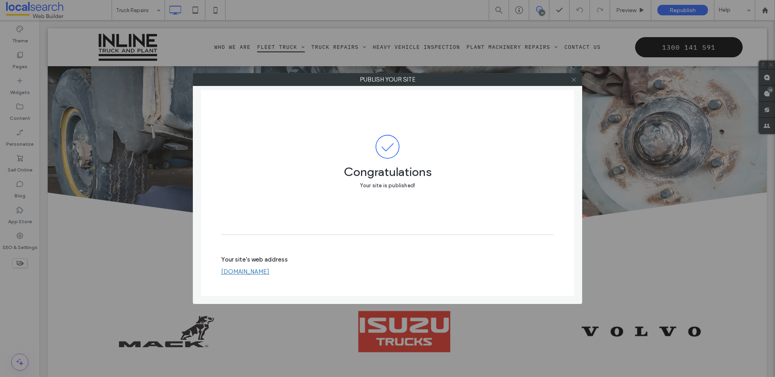
click at [571, 81] on icon at bounding box center [574, 80] width 6 height 6
